Goal: Task Accomplishment & Management: Manage account settings

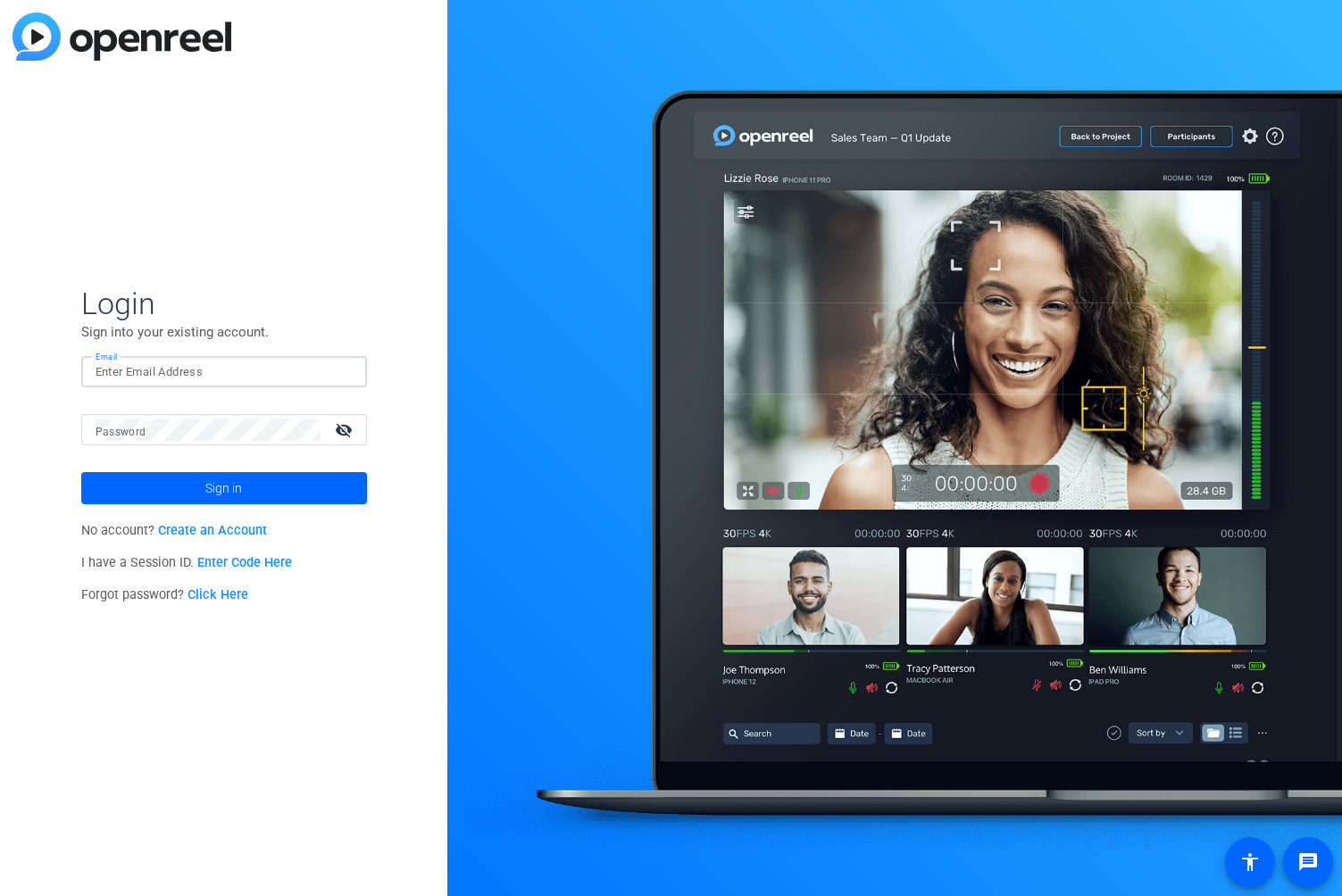
type input "[EMAIL_ADDRESS][PERSON_NAME][DOMAIN_NAME]"
click at [224, 488] on button "Sign in" at bounding box center [224, 488] width 286 height 33
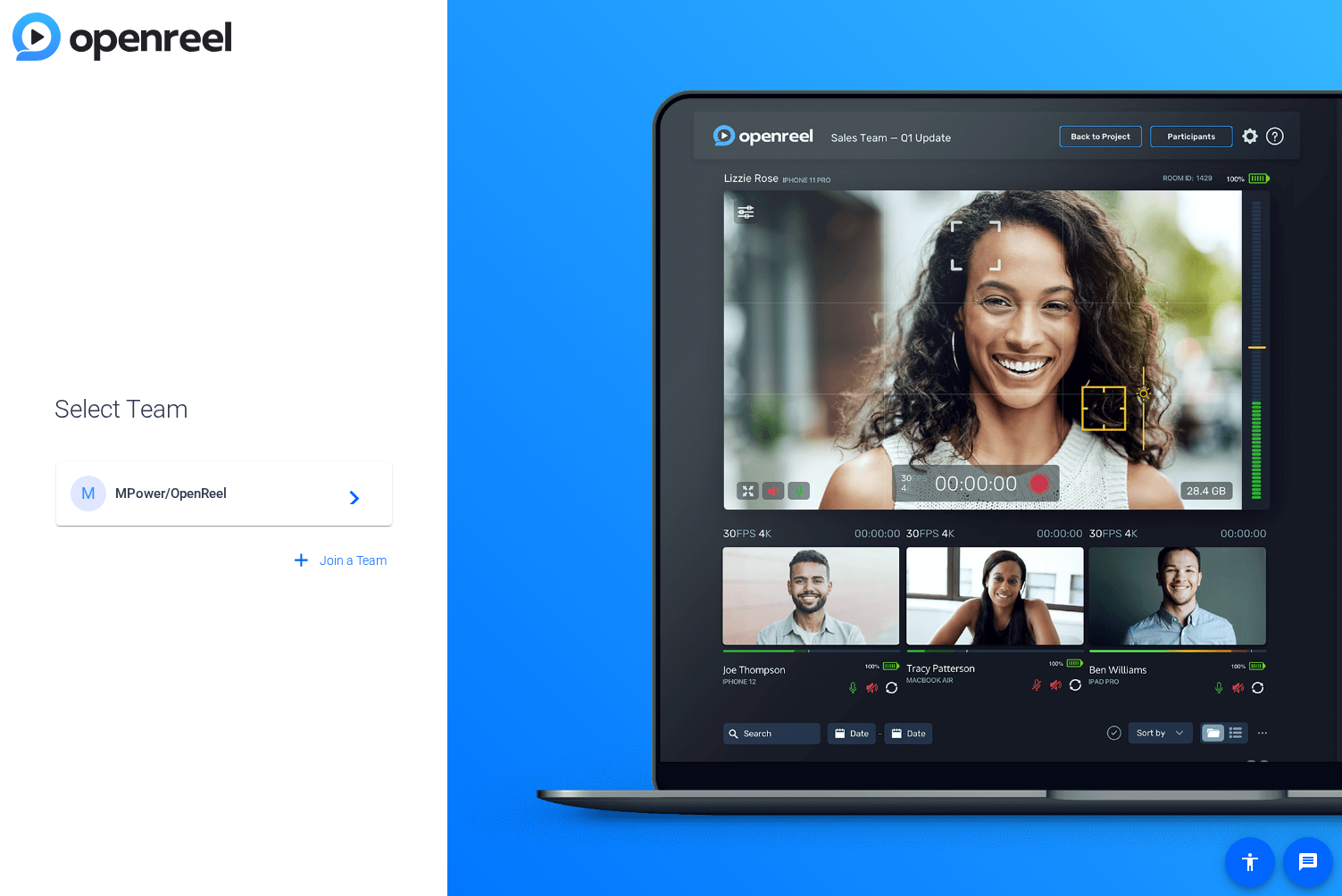
click at [164, 494] on span "MPower/OpenReel" at bounding box center [226, 493] width 224 height 16
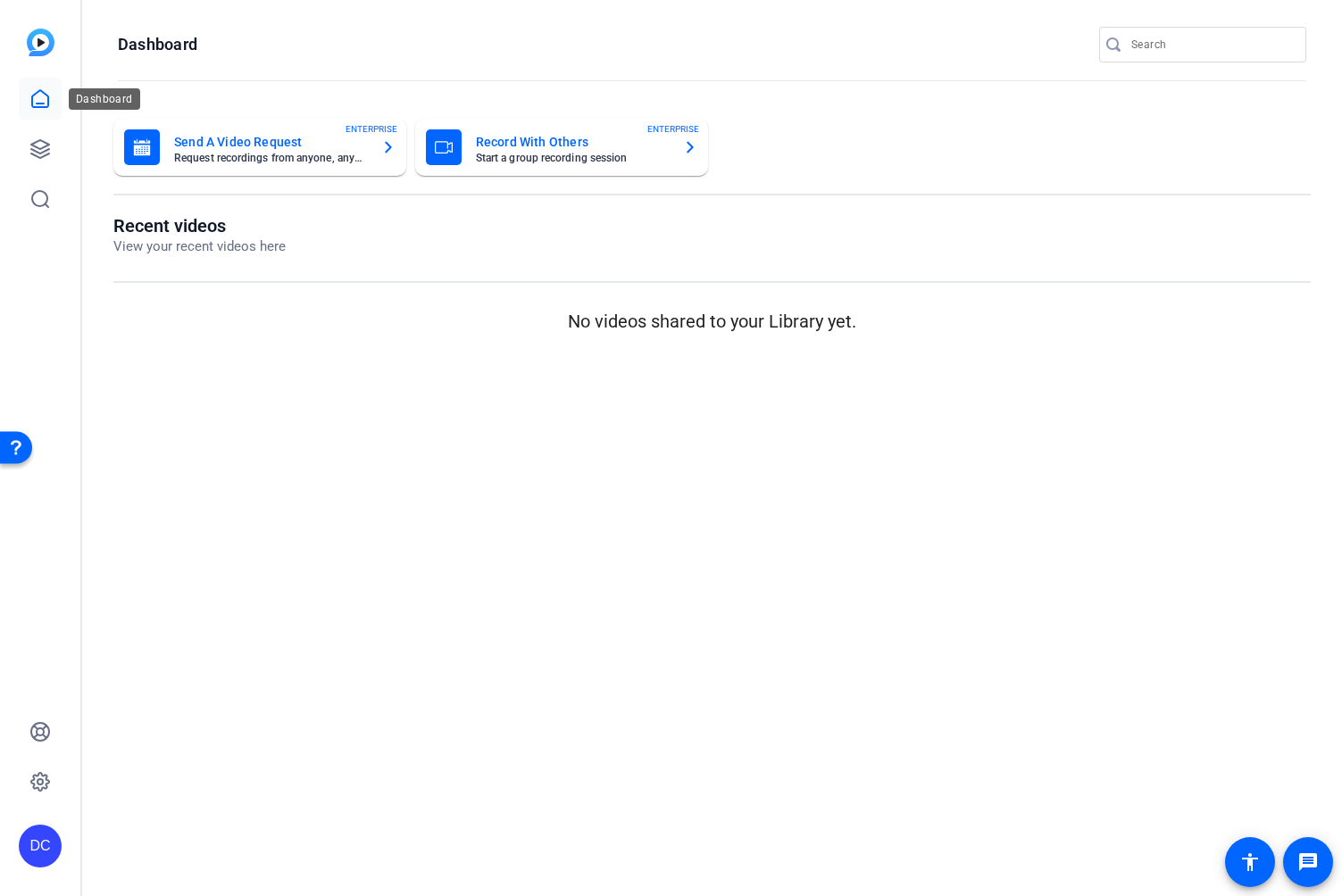
click at [36, 104] on icon at bounding box center [40, 99] width 16 height 17
click at [36, 149] on icon at bounding box center [40, 149] width 21 height 21
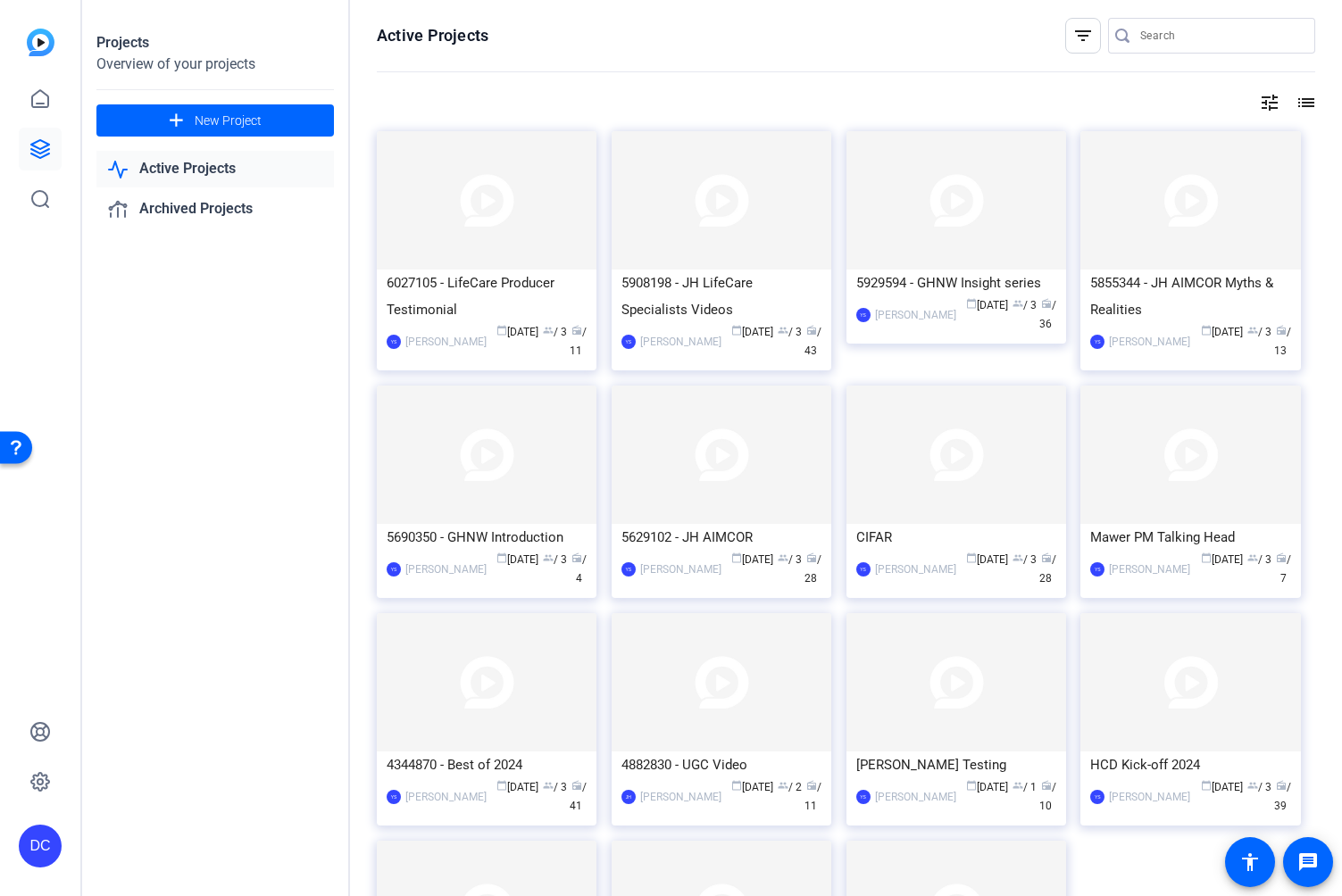
click at [43, 39] on img at bounding box center [40, 42] width 28 height 28
